Goal: Task Accomplishment & Management: Complete application form

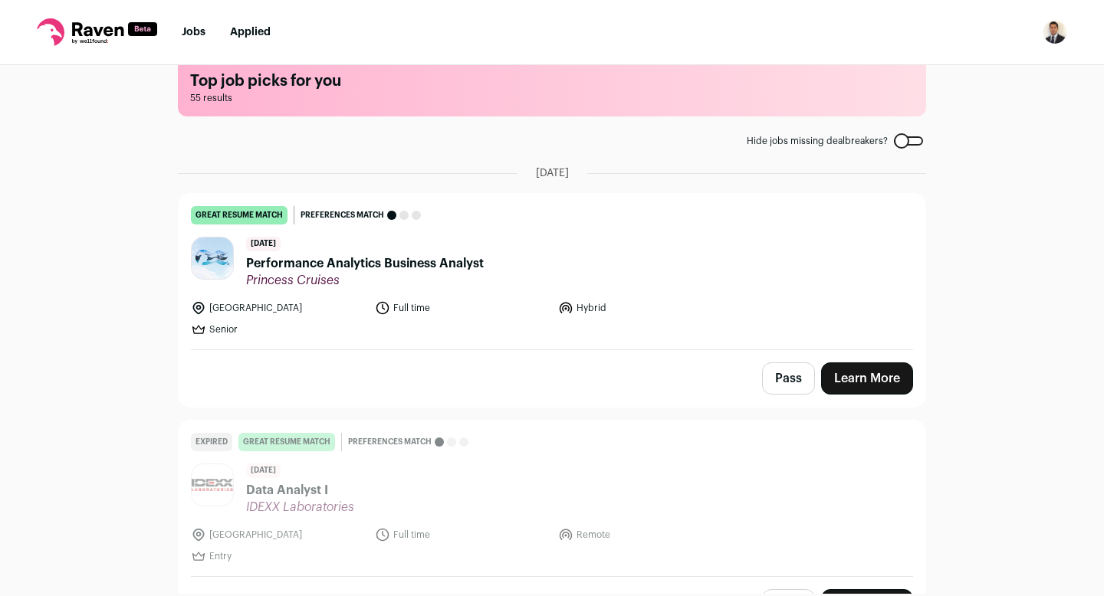
scroll to position [27, 0]
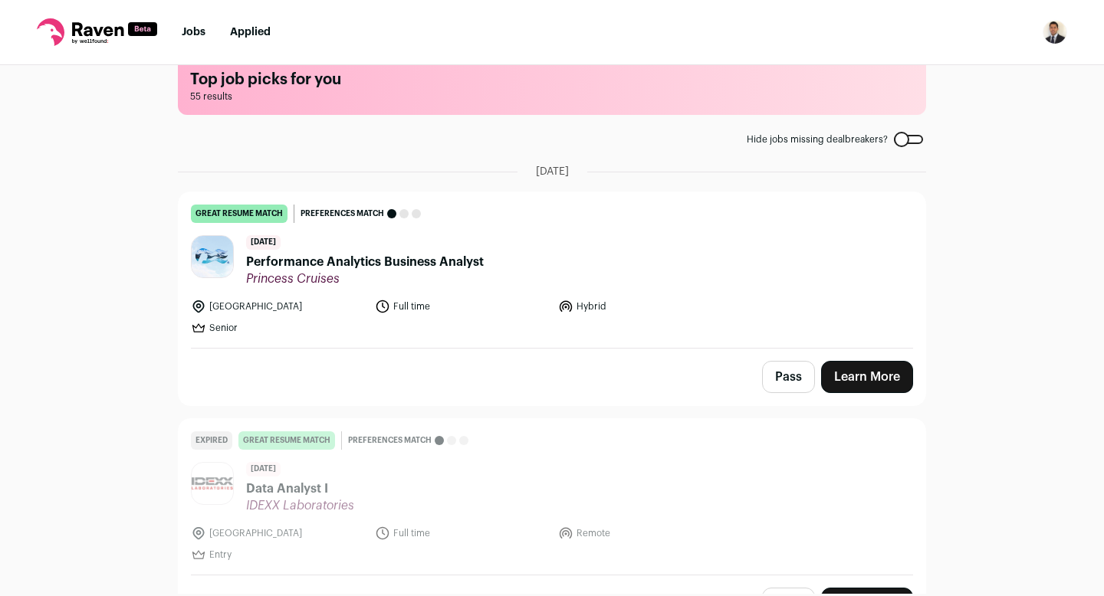
click at [871, 382] on link "Learn More" at bounding box center [867, 377] width 92 height 32
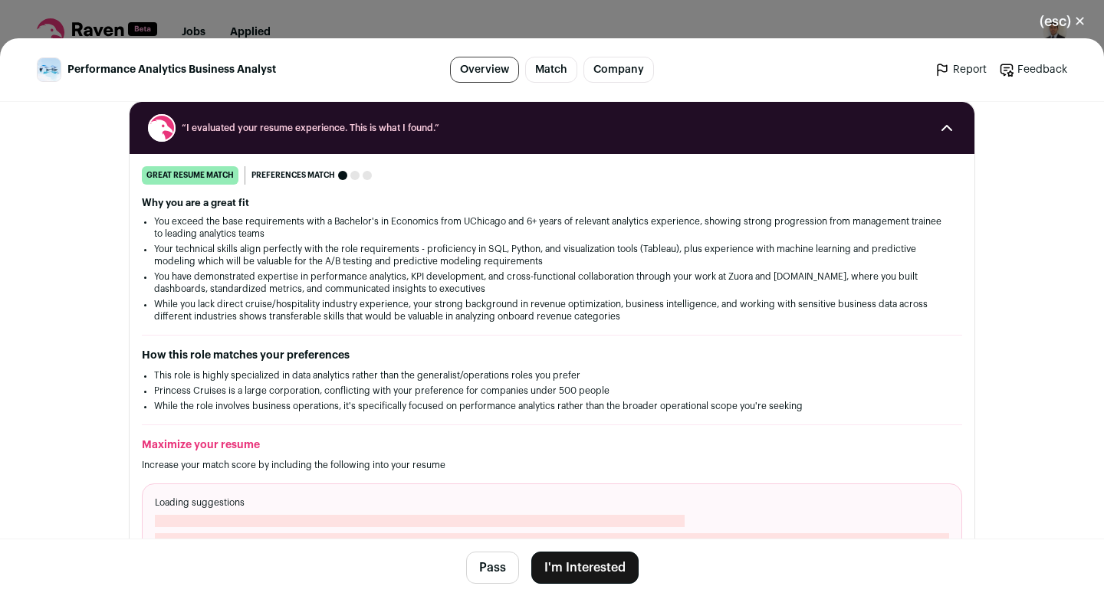
scroll to position [202, 0]
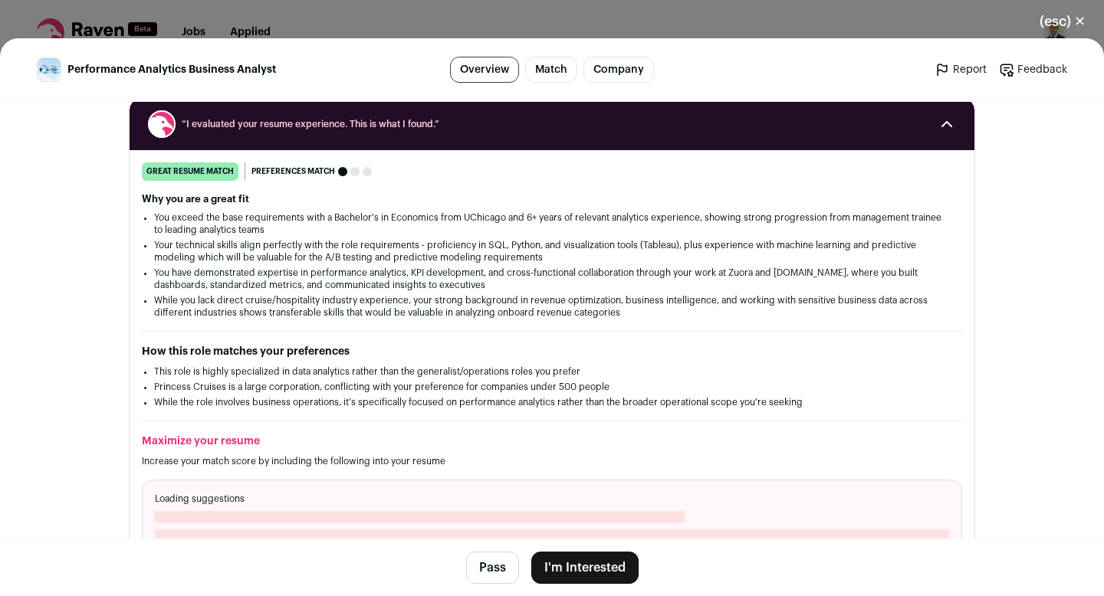
click at [569, 571] on button "I'm Interested" at bounding box center [584, 568] width 107 height 32
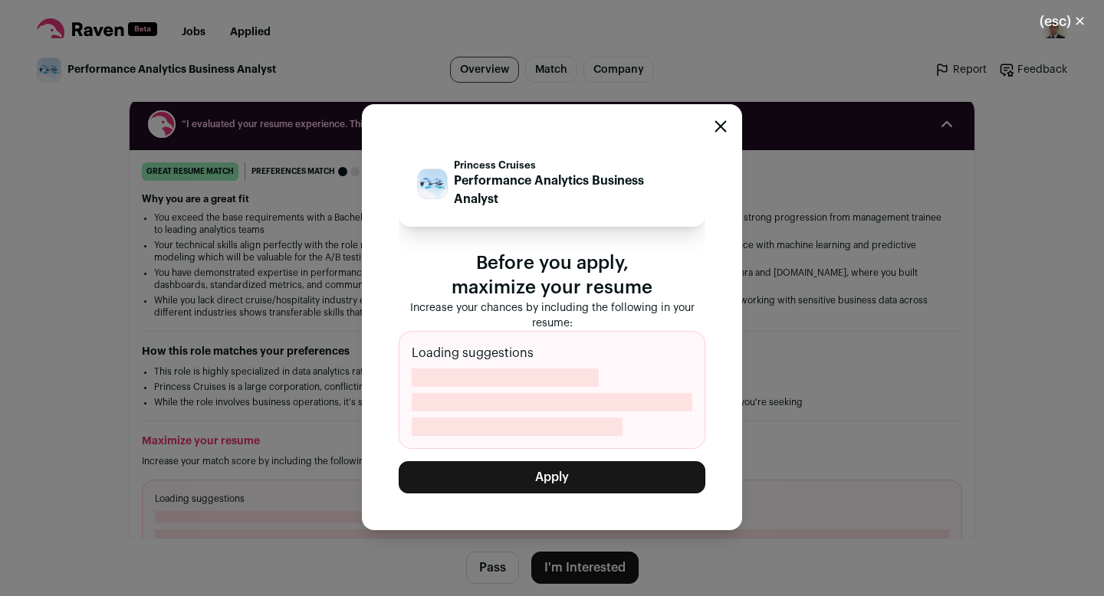
click at [551, 476] on button "Apply" at bounding box center [552, 477] width 307 height 32
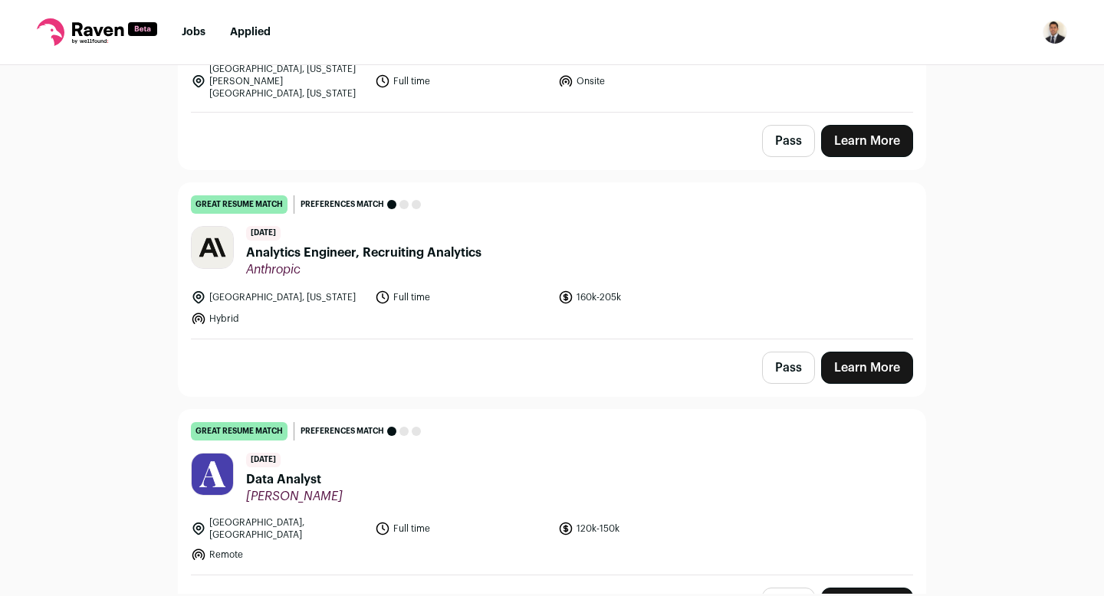
scroll to position [1379, 0]
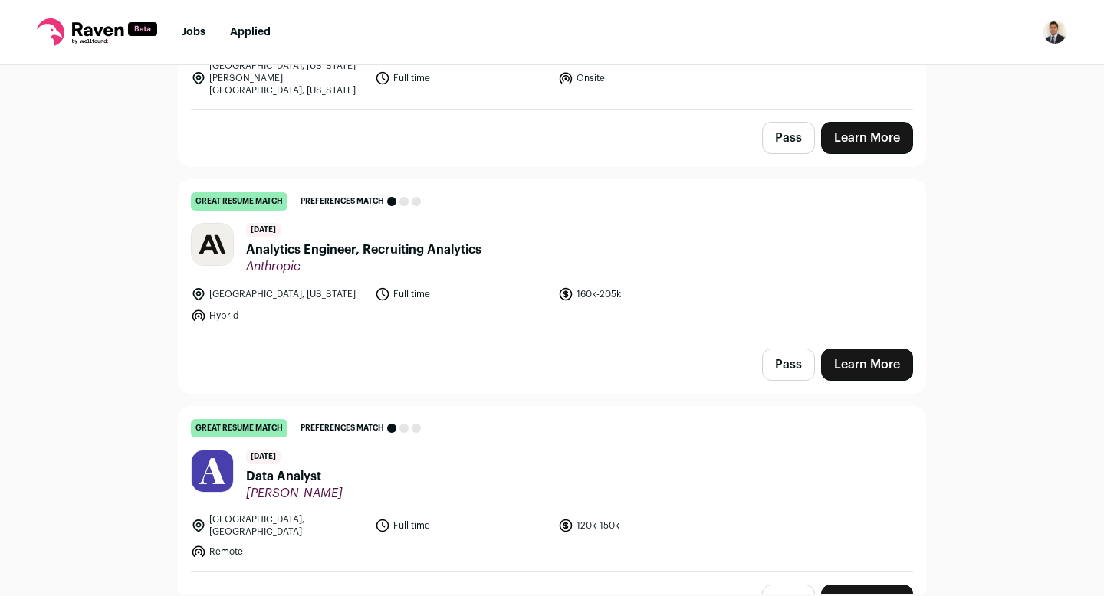
click at [851, 355] on link "Learn More" at bounding box center [867, 365] width 92 height 32
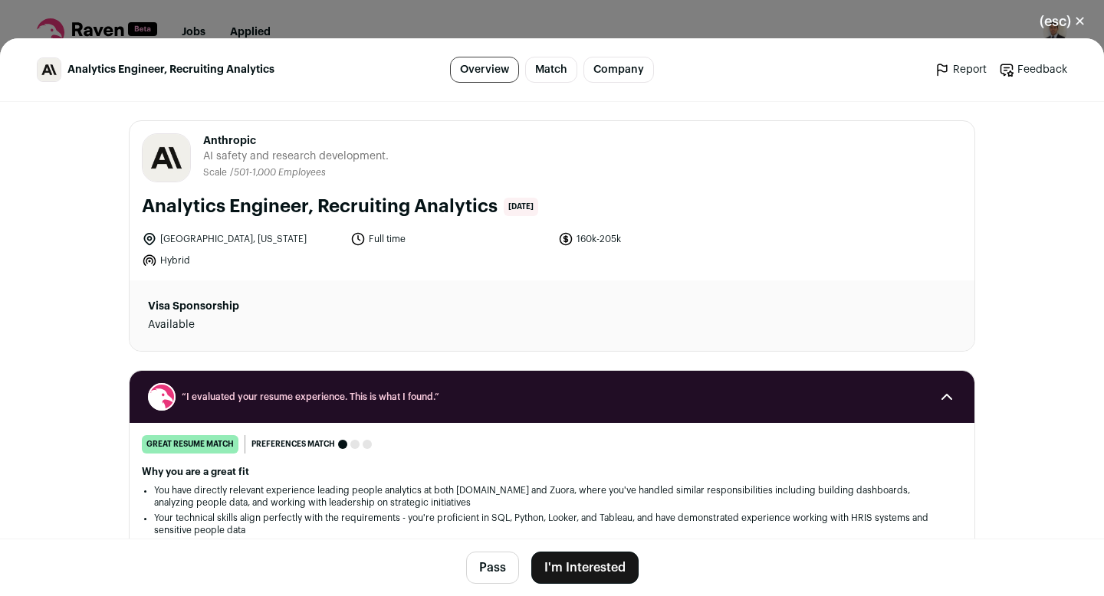
scroll to position [133, 0]
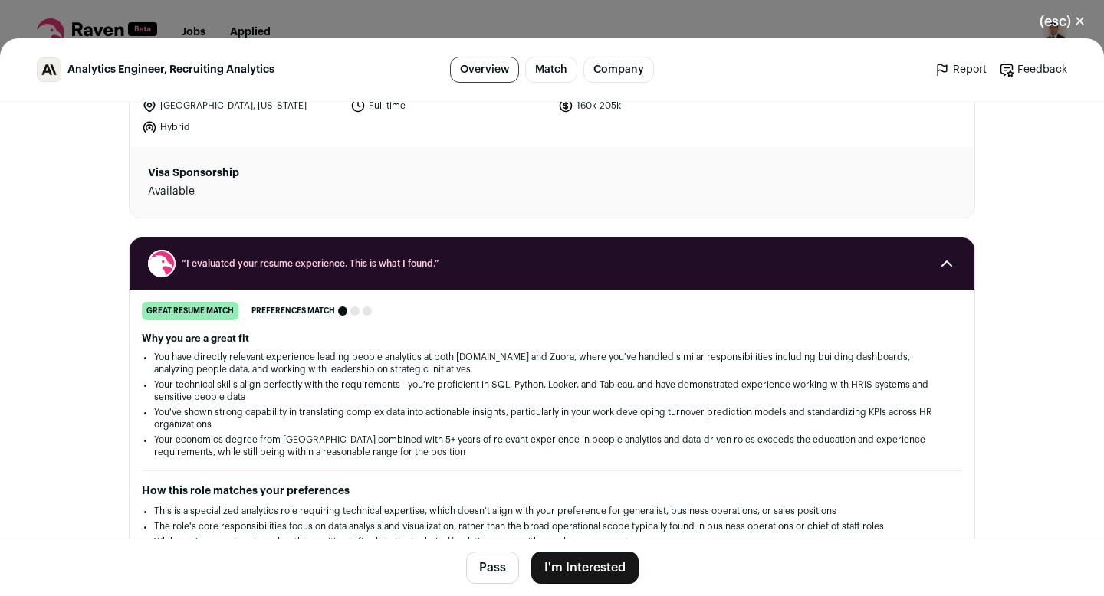
click at [566, 553] on button "I'm Interested" at bounding box center [584, 568] width 107 height 32
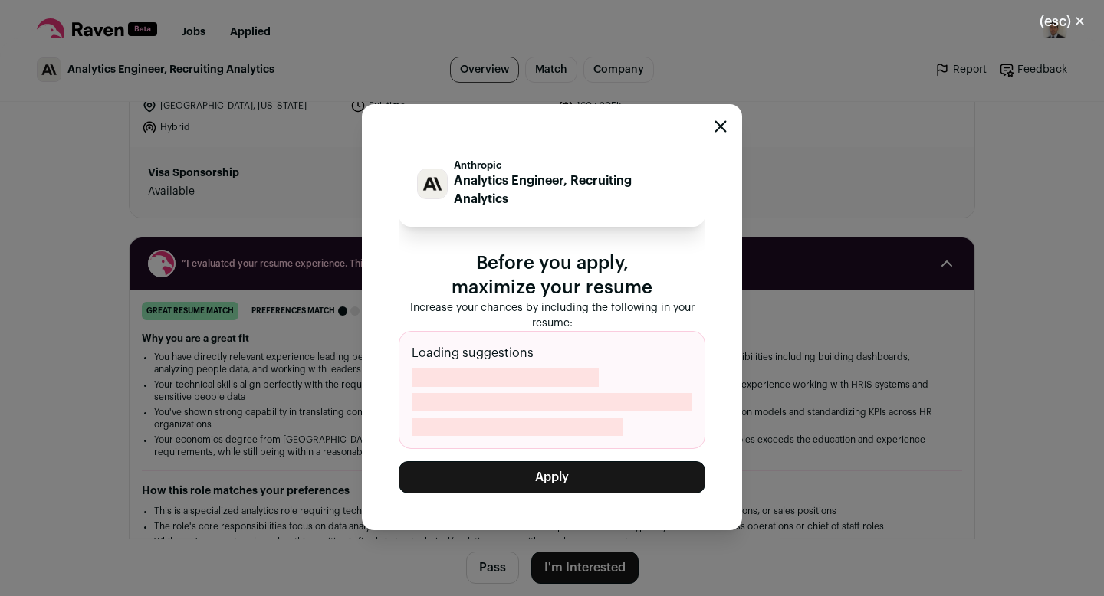
click at [556, 480] on button "Apply" at bounding box center [552, 477] width 307 height 32
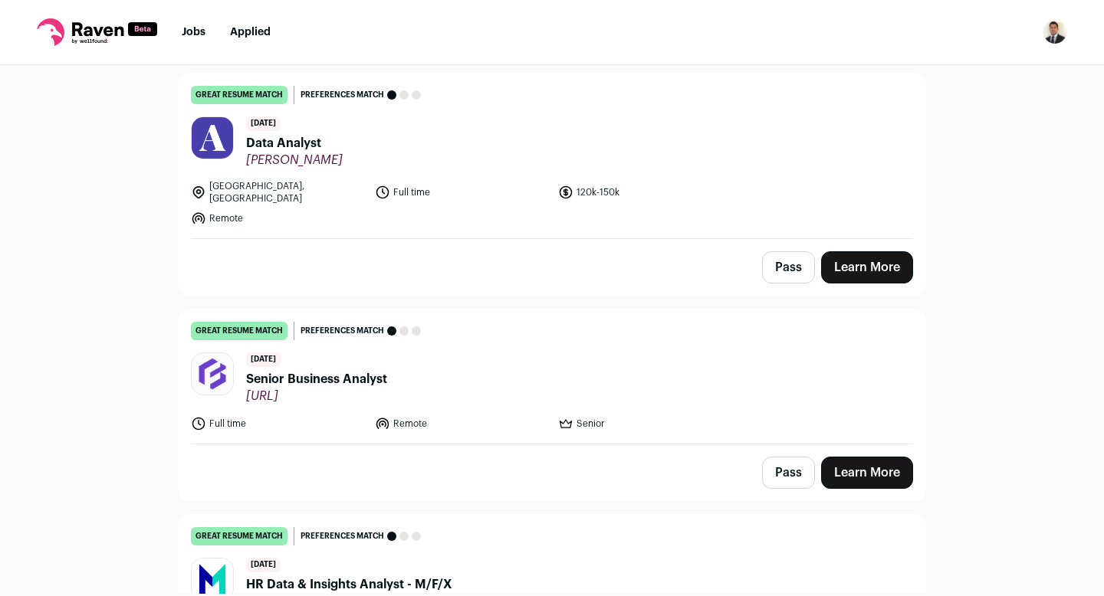
scroll to position [1498, 0]
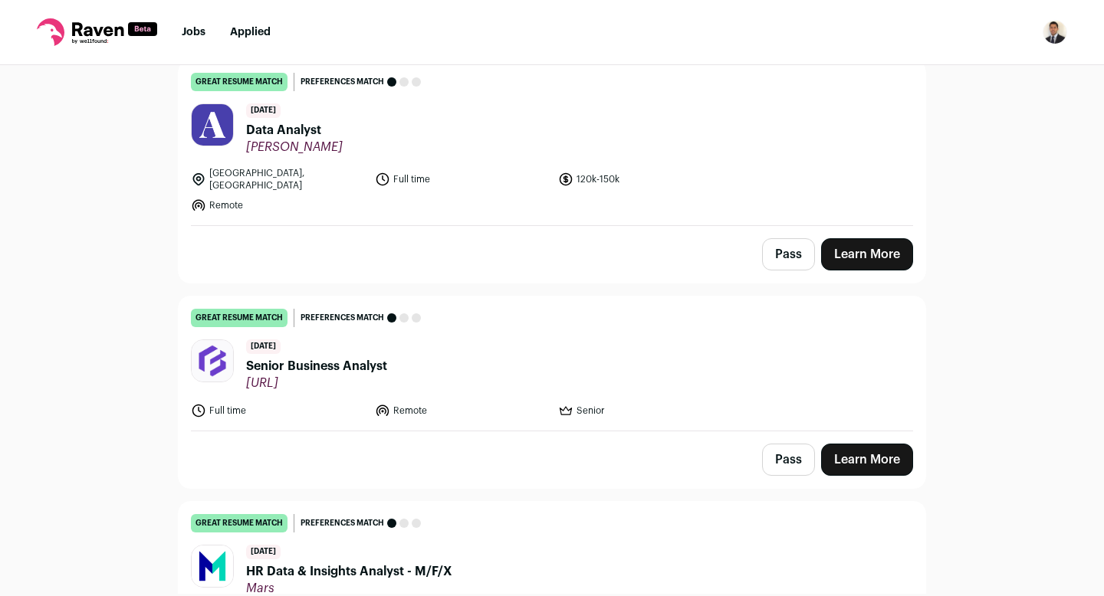
click at [861, 451] on link "Learn More" at bounding box center [867, 460] width 92 height 32
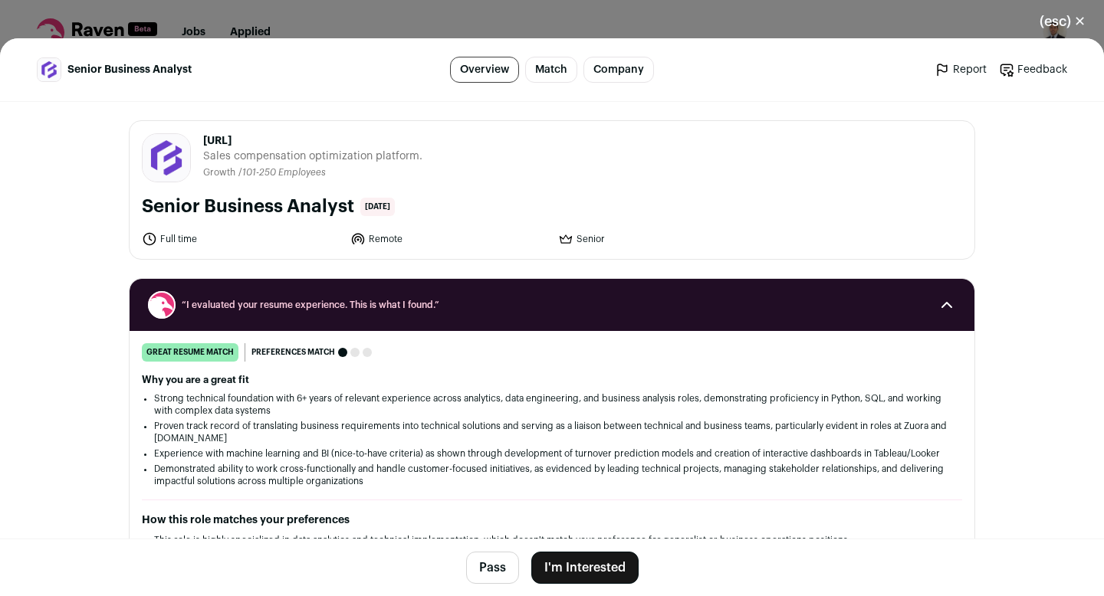
click at [604, 558] on button "I'm Interested" at bounding box center [584, 568] width 107 height 32
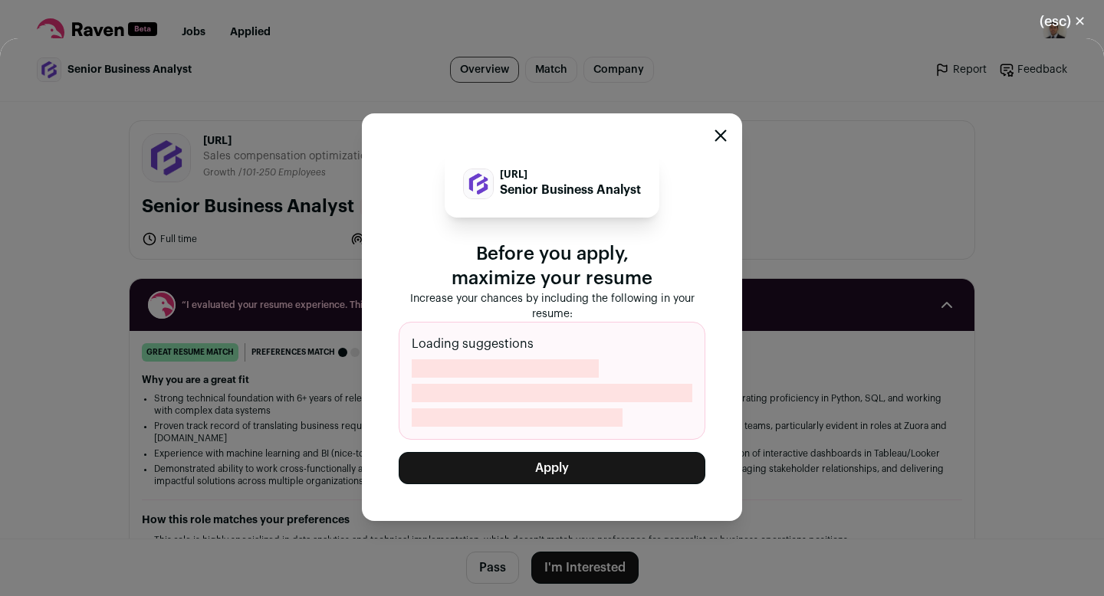
click at [572, 474] on button "Apply" at bounding box center [552, 468] width 307 height 32
